Goal: Information Seeking & Learning: Learn about a topic

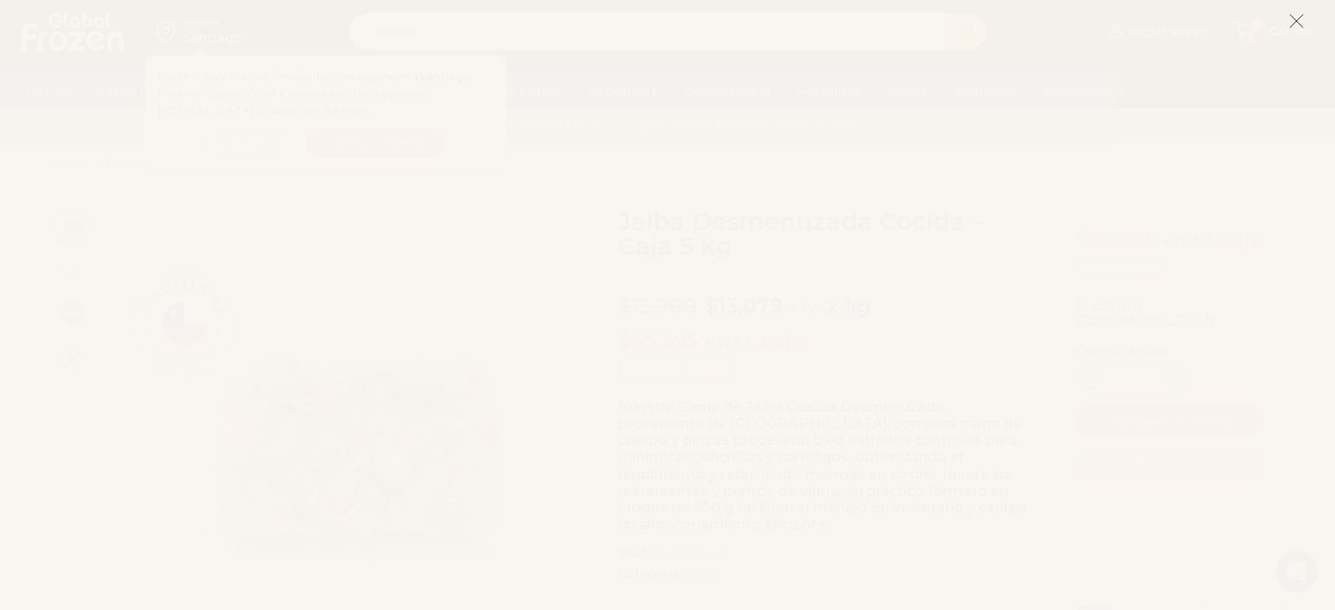
click at [1299, 18] on icon at bounding box center [1296, 21] width 16 height 16
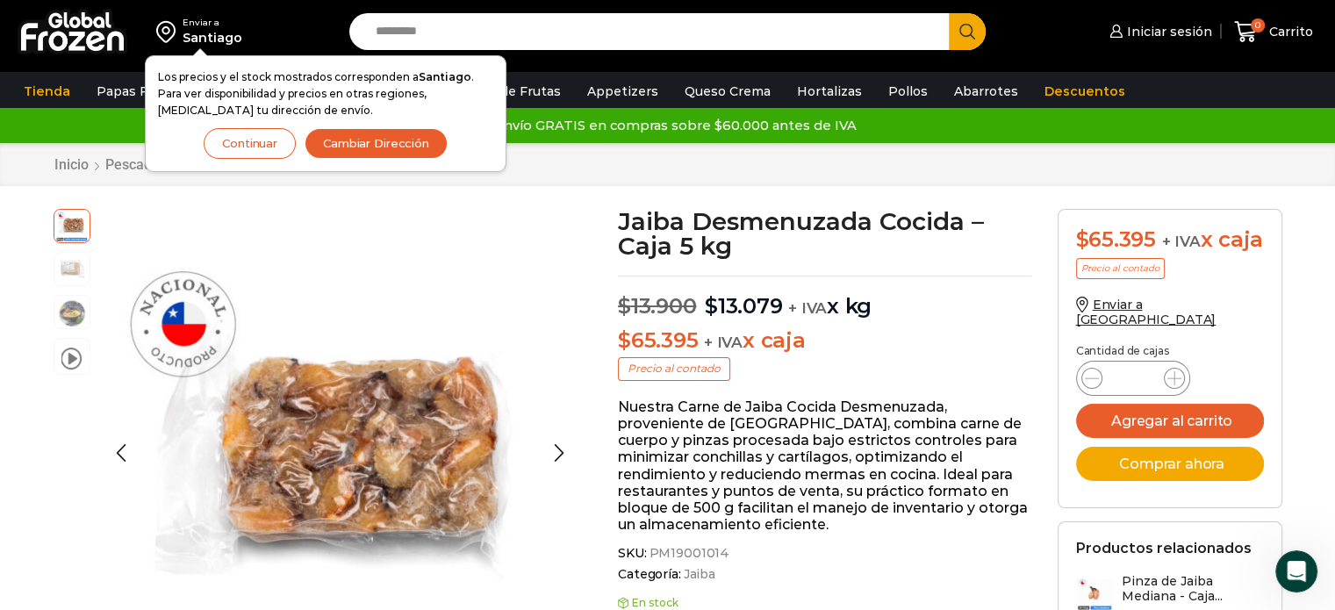
click at [67, 276] on img at bounding box center [71, 267] width 35 height 35
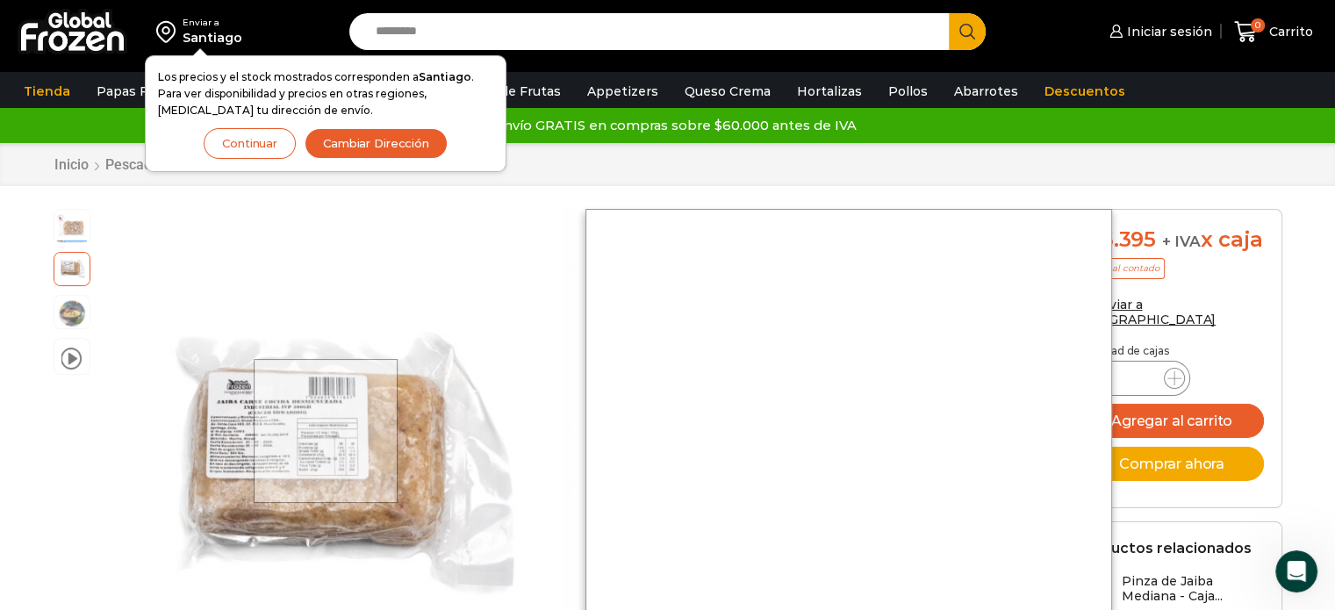
click at [327, 431] on div at bounding box center [326, 431] width 145 height 145
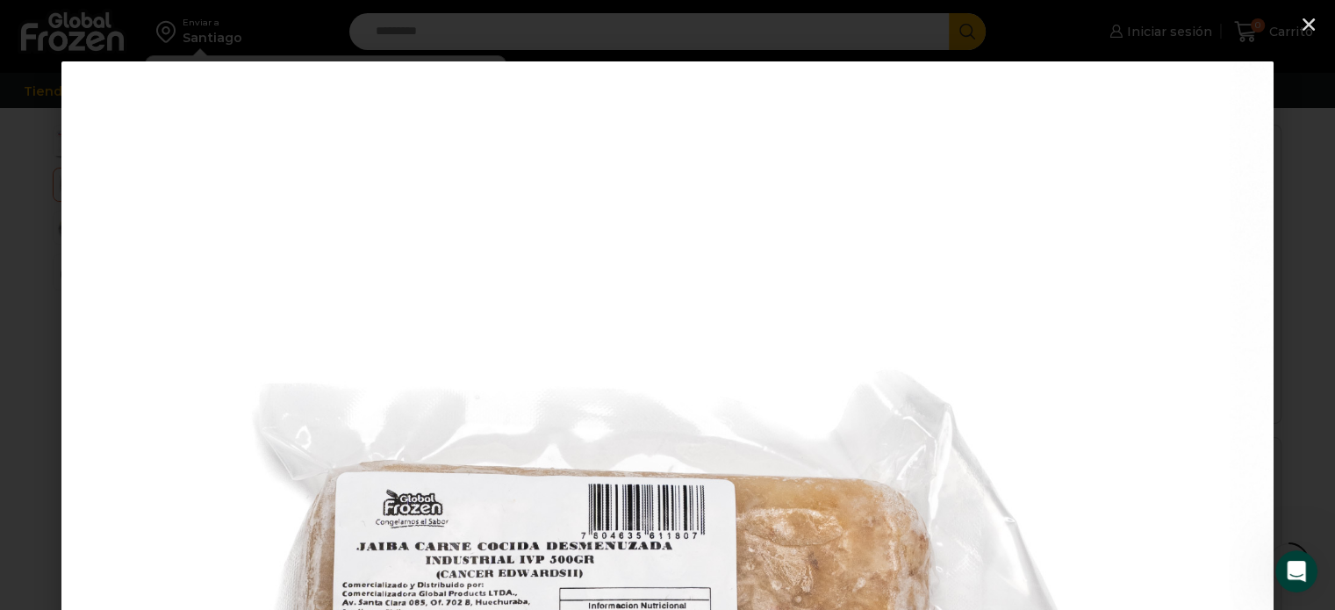
scroll to position [421, 0]
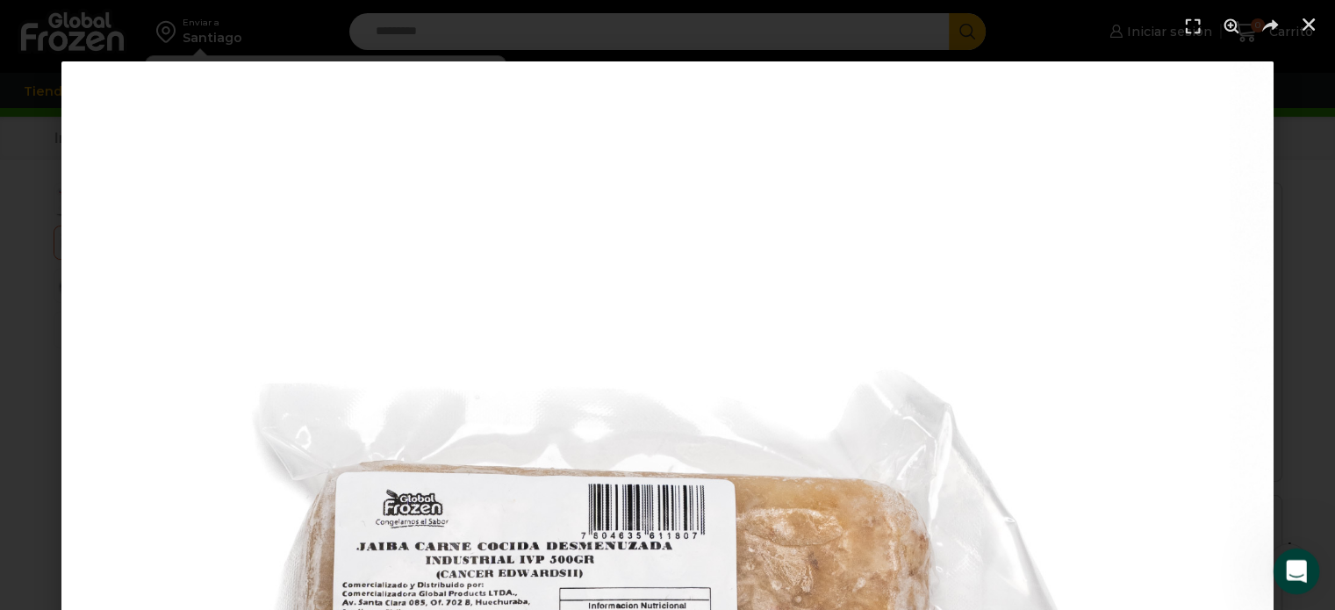
click at [1298, 572] on icon "Abrir Intercom Messenger" at bounding box center [1293, 569] width 29 height 29
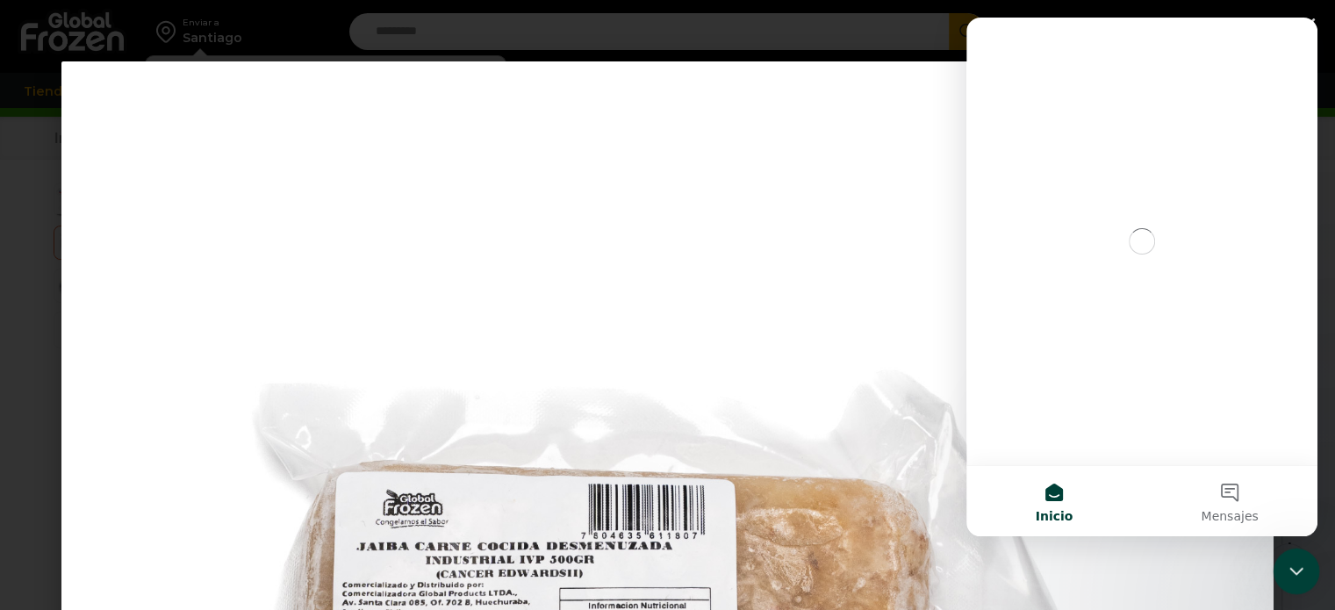
scroll to position [0, 0]
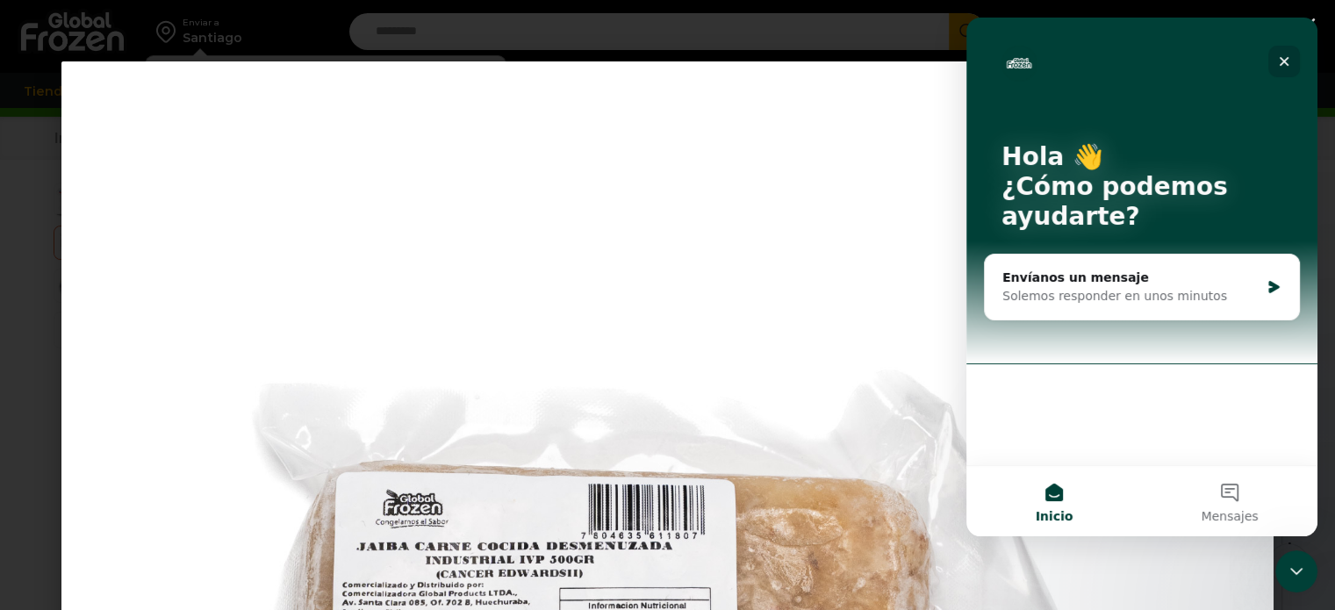
click at [1284, 58] on icon "Cerrar" at bounding box center [1284, 61] width 14 height 14
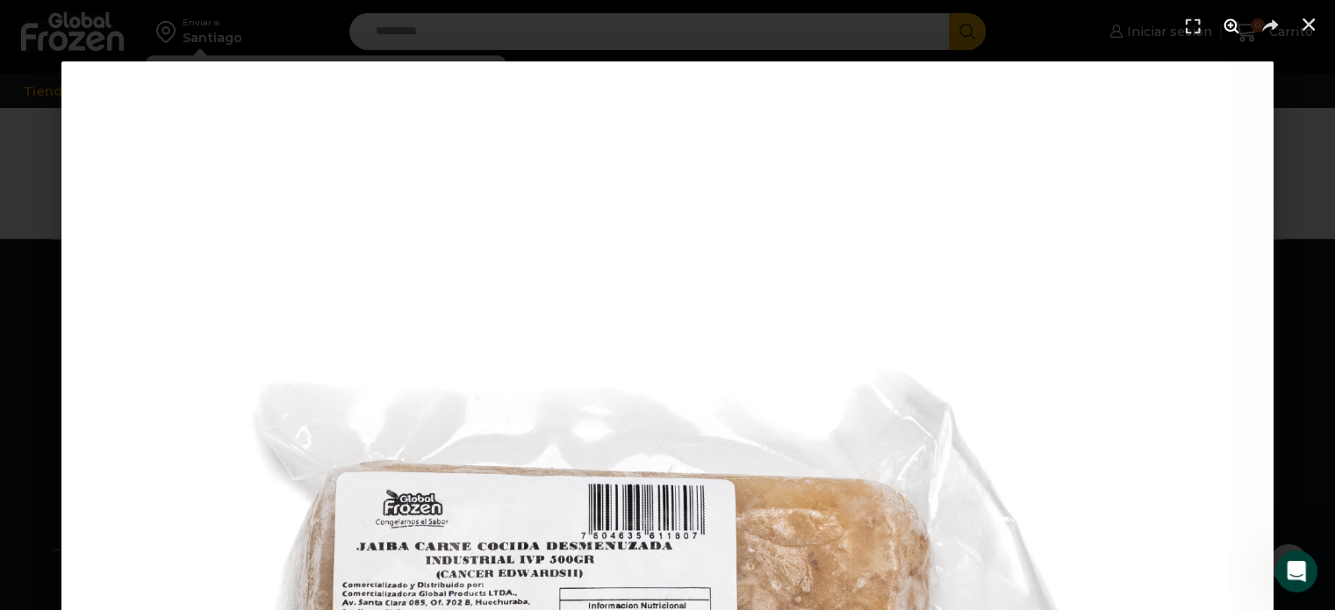
click at [1231, 25] on use "Zoom" at bounding box center [1230, 25] width 15 height 15
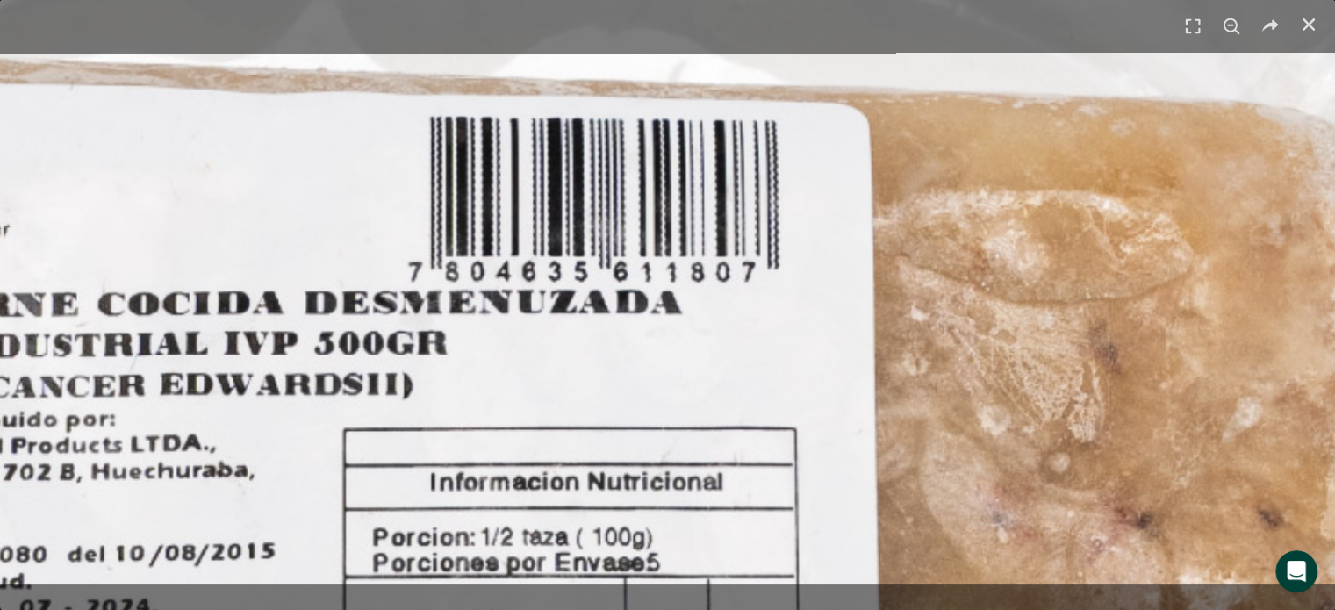
click at [1231, 25] on use "Zoom" at bounding box center [1231, 26] width 16 height 16
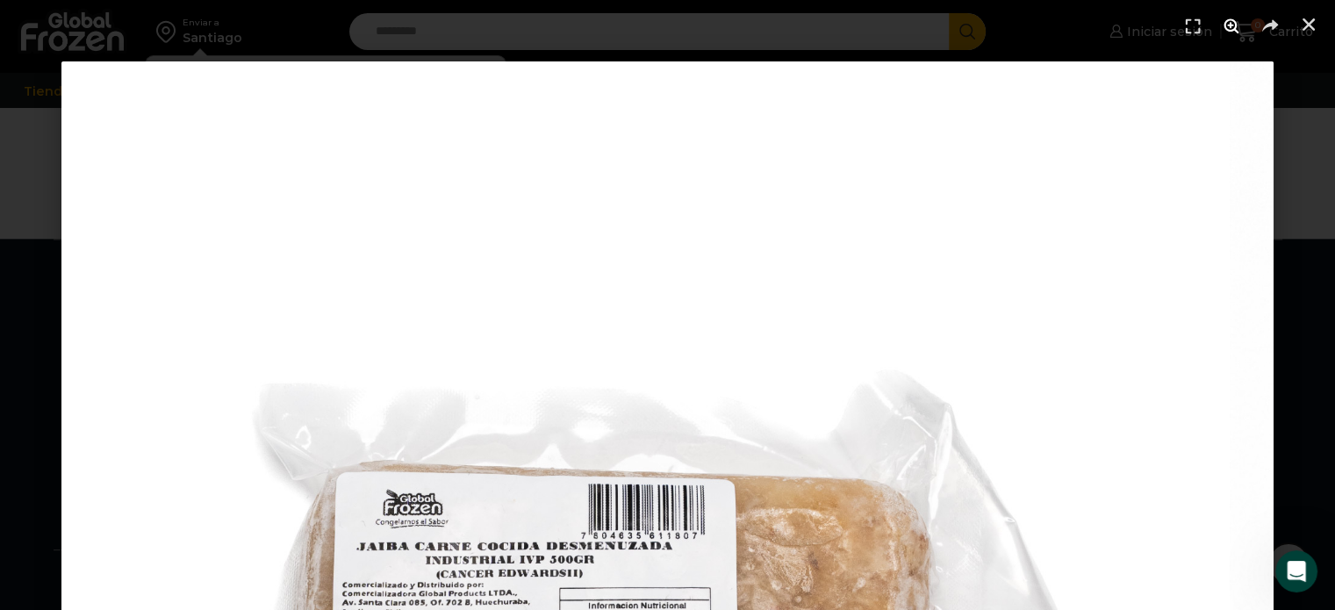
click at [1232, 25] on use "Zoom" at bounding box center [1230, 25] width 15 height 15
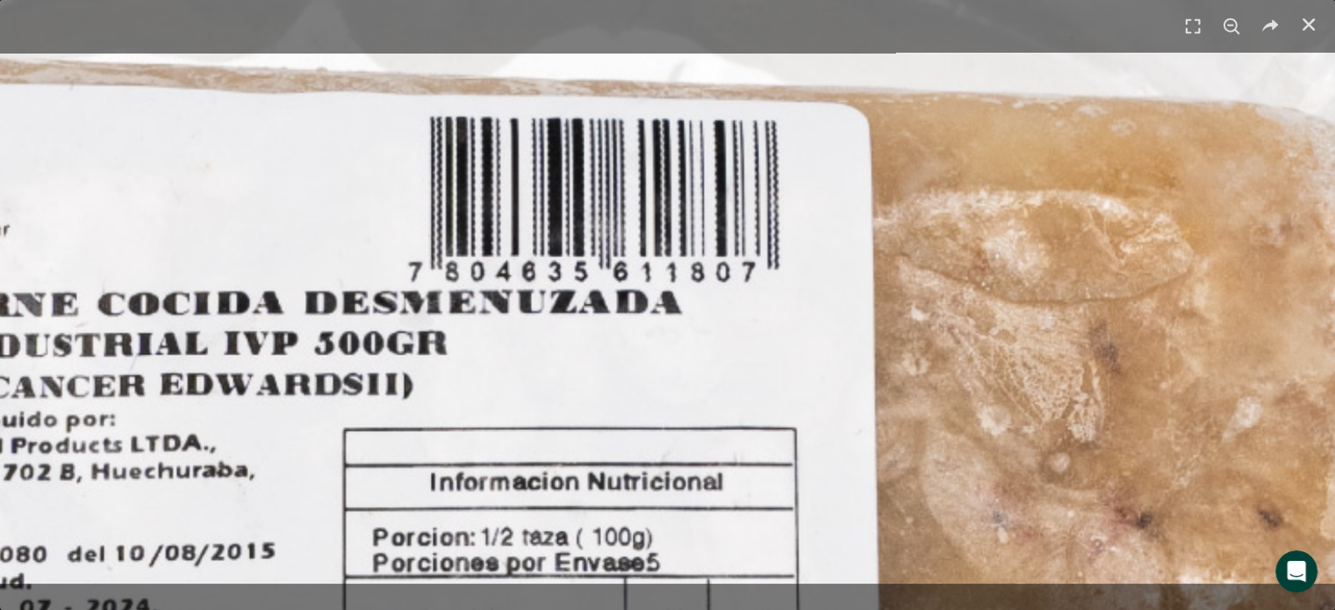
click at [1232, 25] on use "Zoom" at bounding box center [1231, 26] width 16 height 16
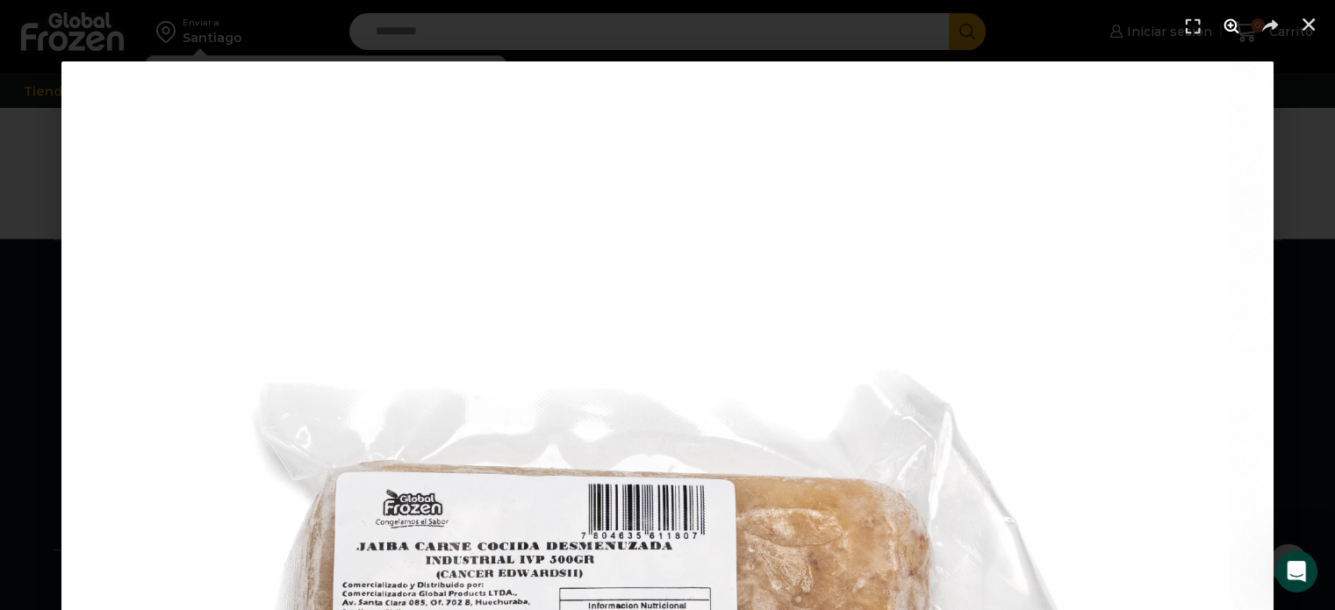
click at [1232, 25] on use "Zoom" at bounding box center [1230, 25] width 15 height 15
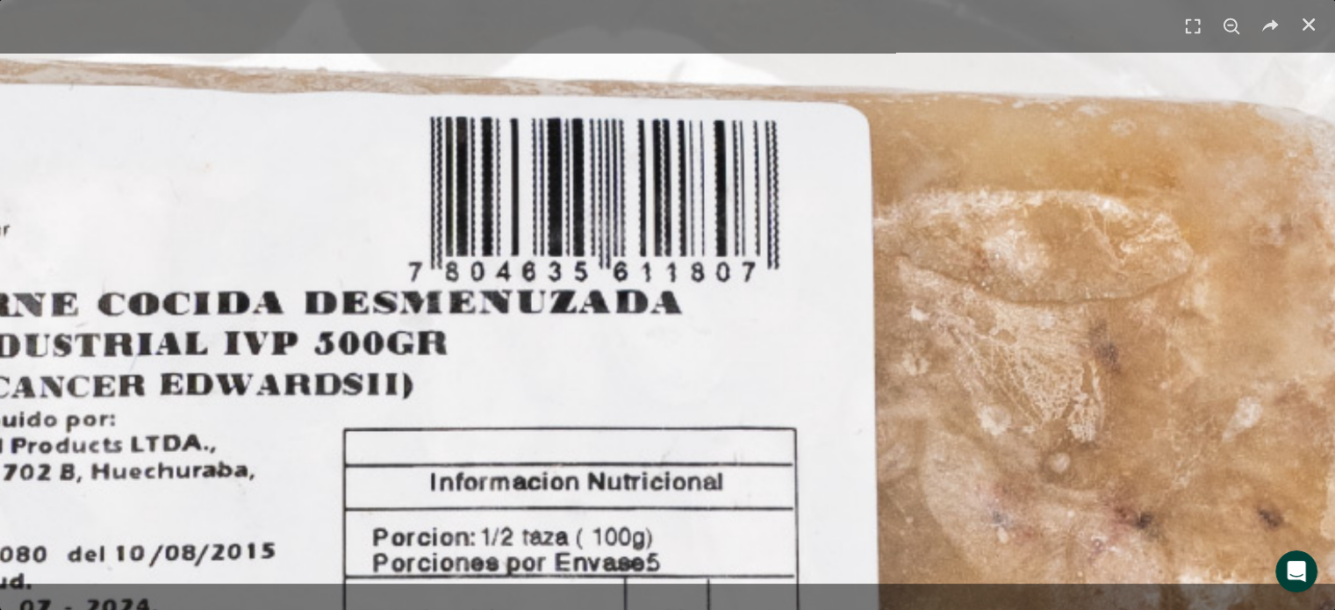
click at [1232, 25] on use "Zoom" at bounding box center [1231, 26] width 16 height 16
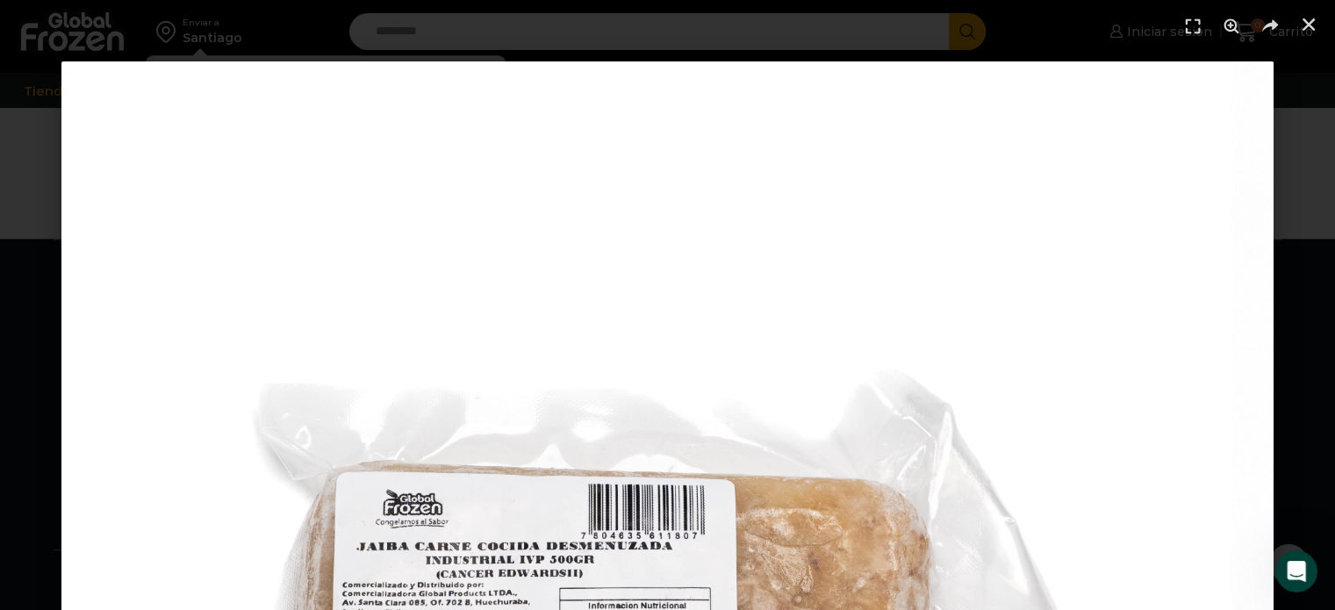
click at [1186, 29] on icon "Pantalla completa" at bounding box center [1192, 26] width 26 height 26
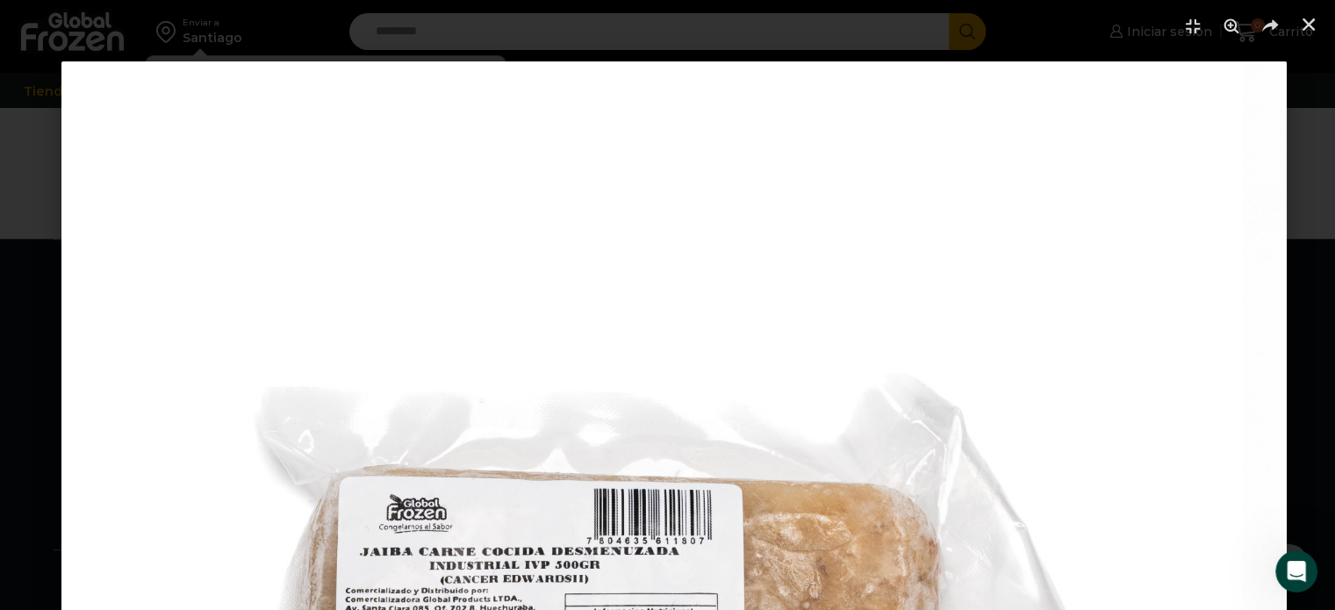
scroll to position [1863, 0]
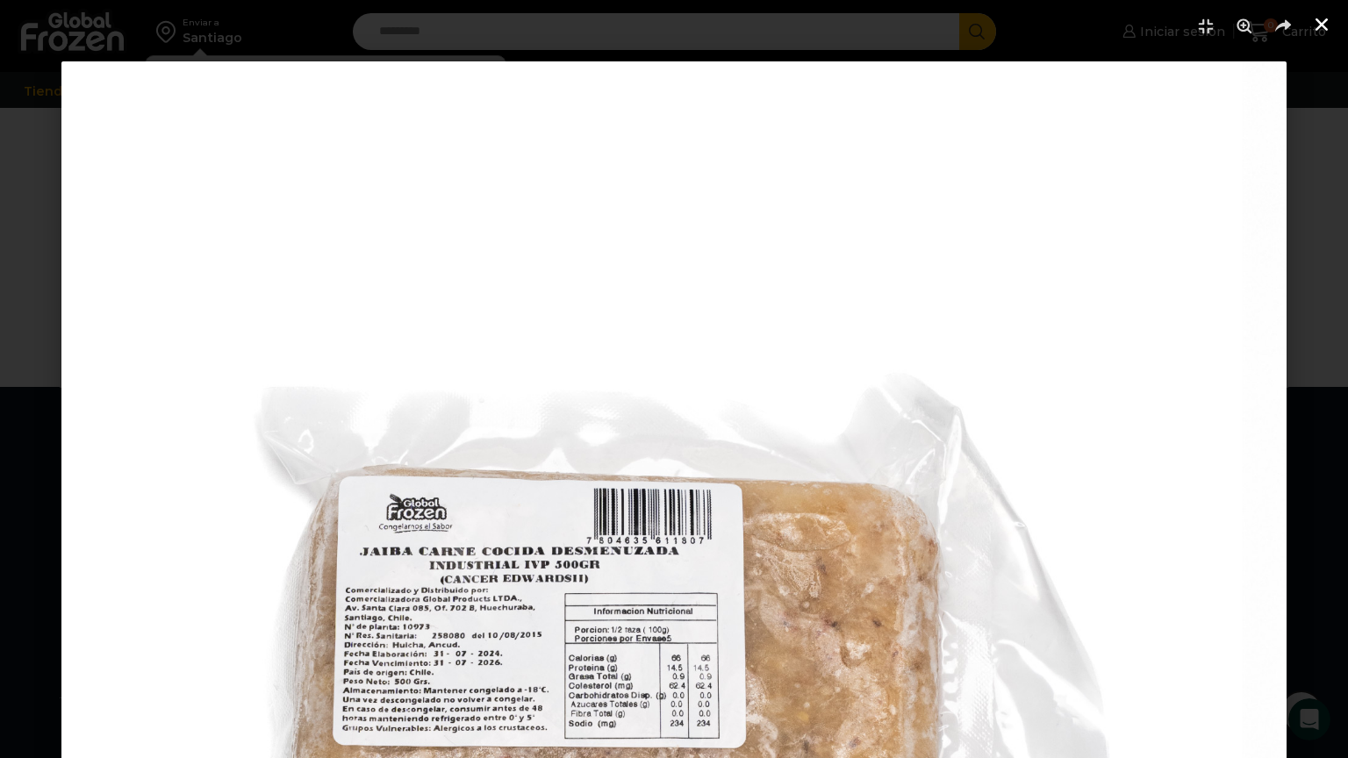
click at [1323, 28] on use "Cerrar (Esc)" at bounding box center [1321, 24] width 12 height 12
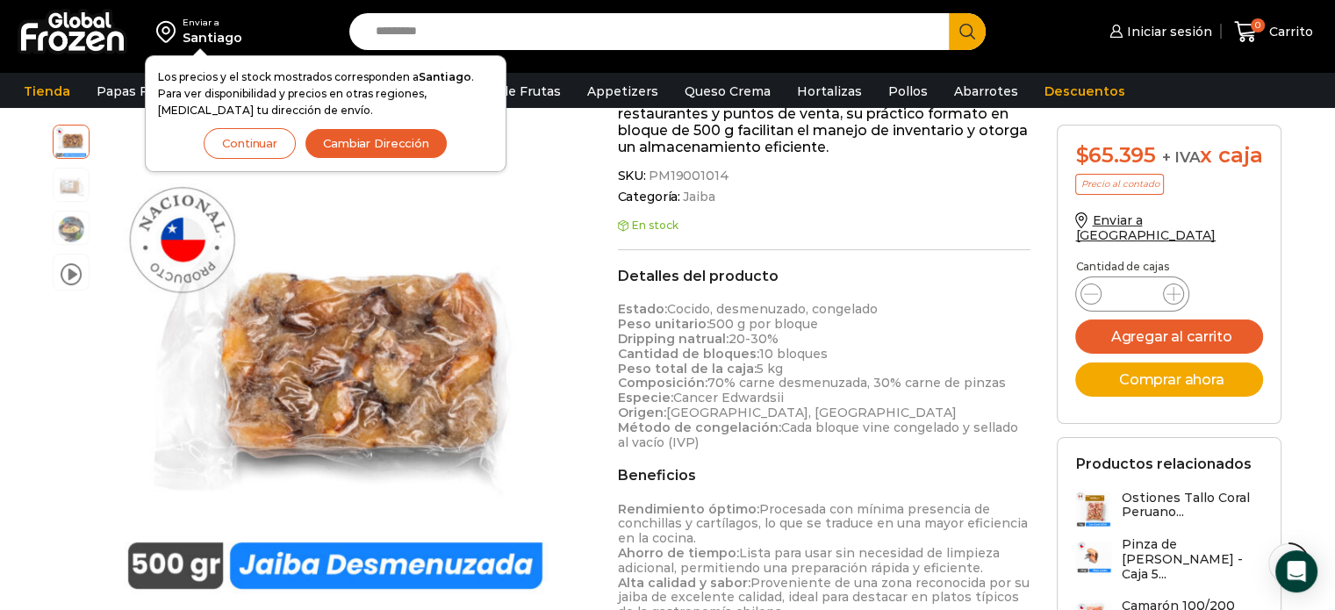
scroll to position [421, 0]
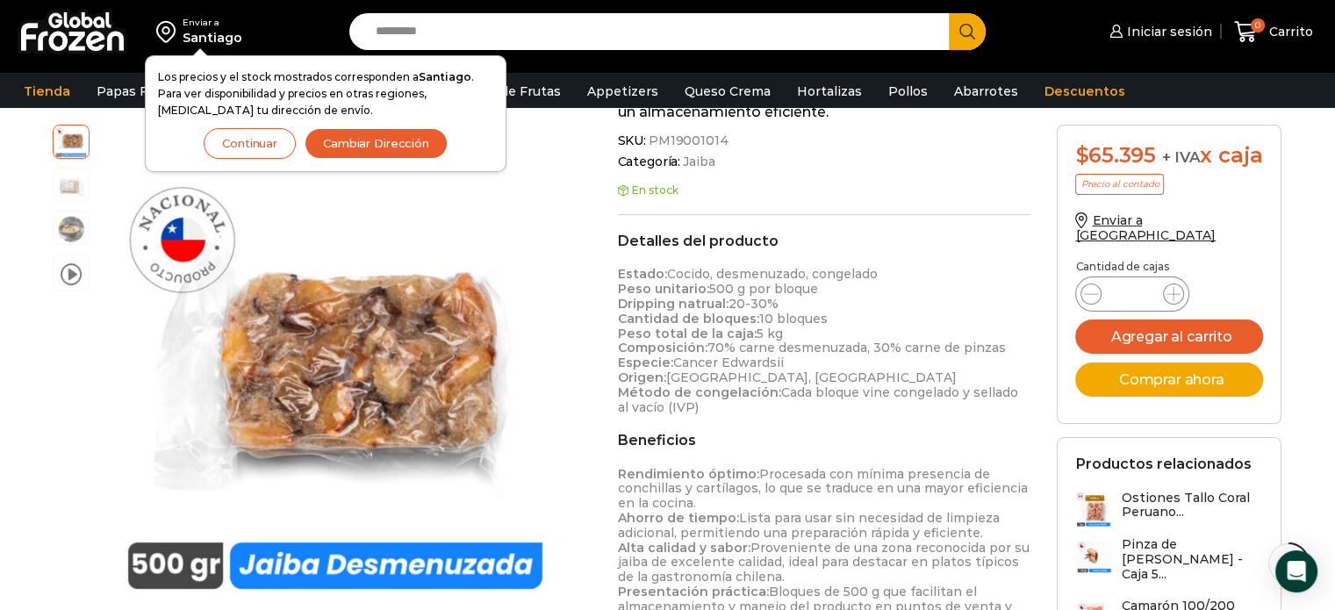
click at [588, 490] on div "video Pasa el mouse por encima de la imagen para aplicar zoom Jaiba Desmenuzada…" at bounding box center [321, 393] width 564 height 537
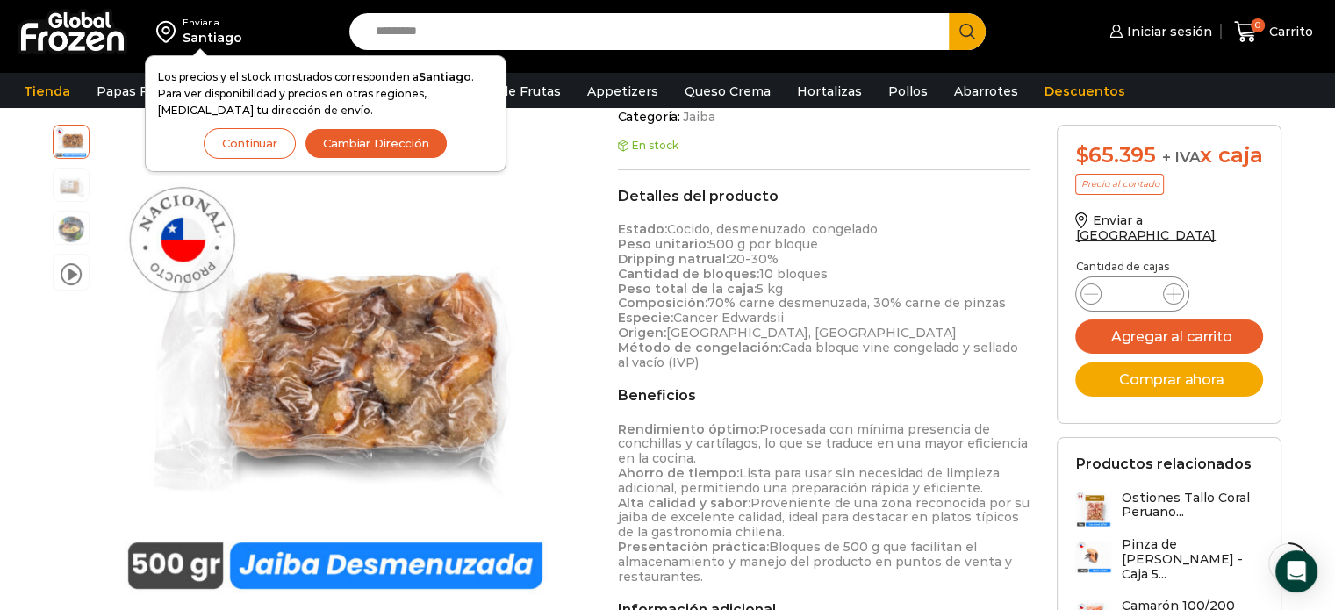
scroll to position [456, 0]
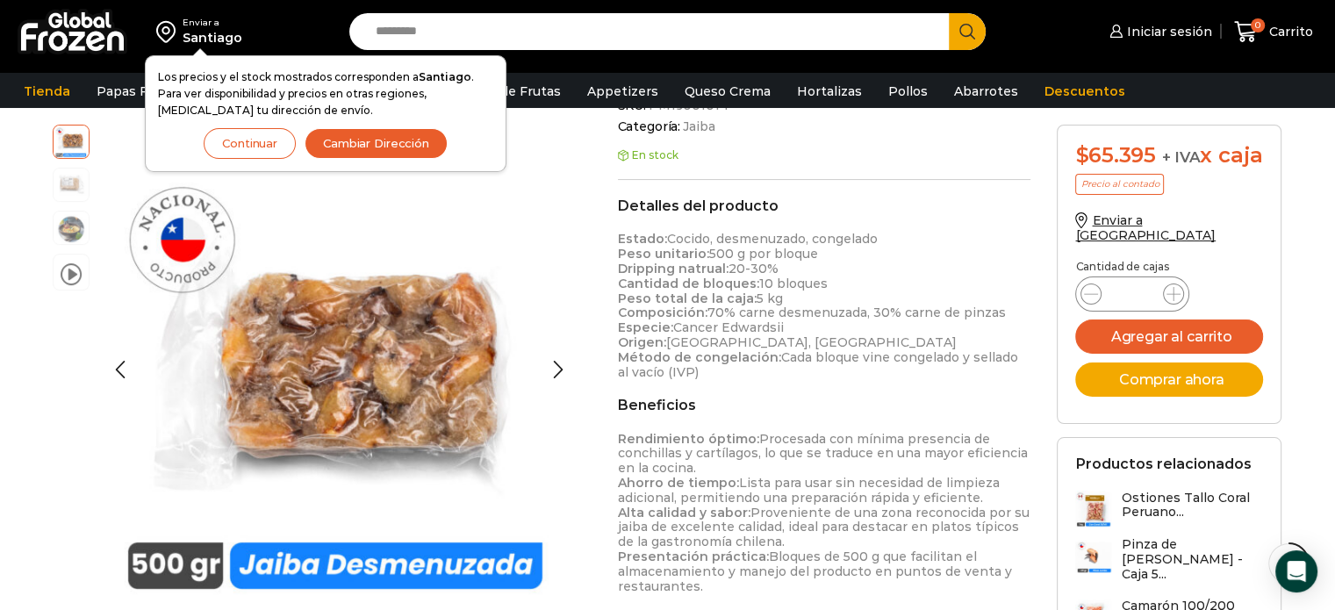
click at [68, 185] on img at bounding box center [71, 183] width 35 height 35
